Goal: Transaction & Acquisition: Purchase product/service

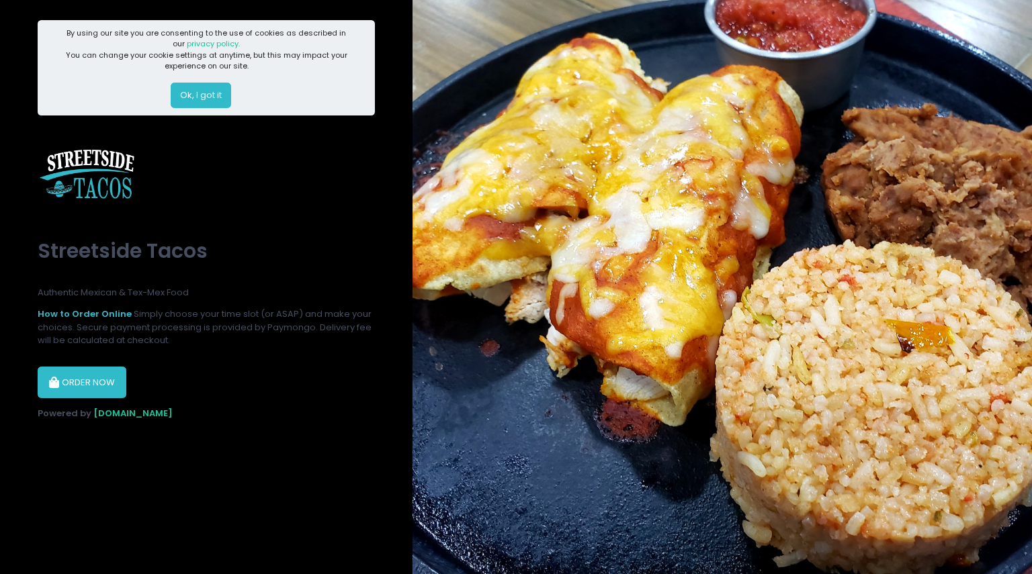
click at [87, 380] on button "ORDER NOW" at bounding box center [82, 383] width 89 height 32
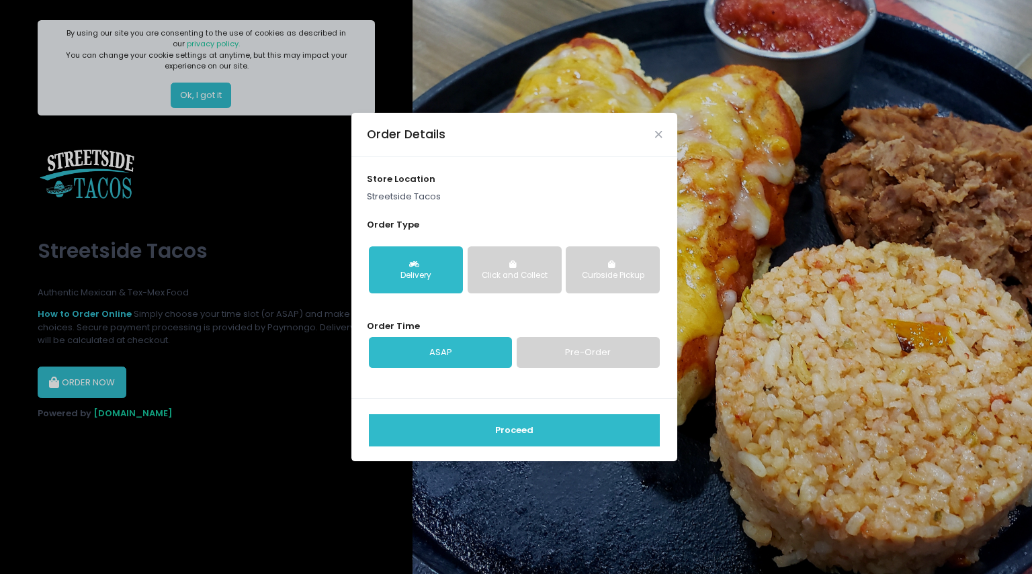
click at [487, 437] on button "Proceed" at bounding box center [514, 430] width 291 height 32
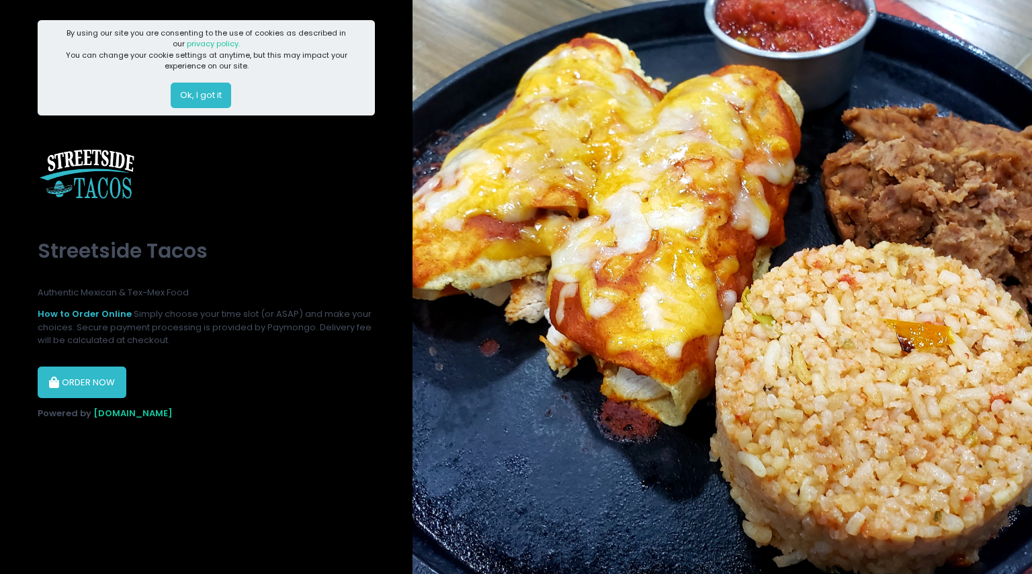
click at [89, 386] on button "ORDER NOW" at bounding box center [82, 383] width 89 height 32
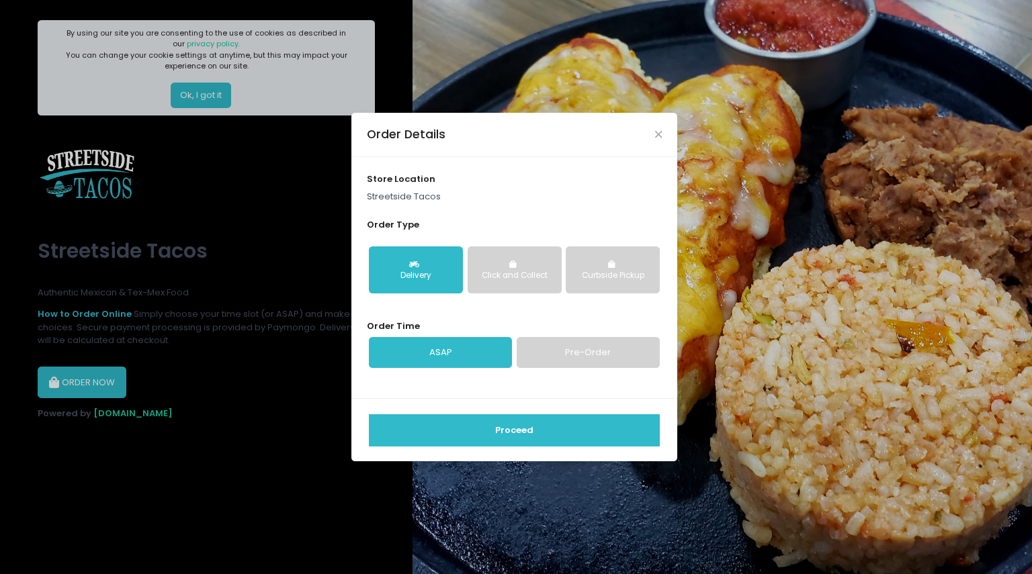
click at [461, 441] on button "Proceed" at bounding box center [514, 430] width 291 height 32
